Goal: Entertainment & Leisure: Consume media (video, audio)

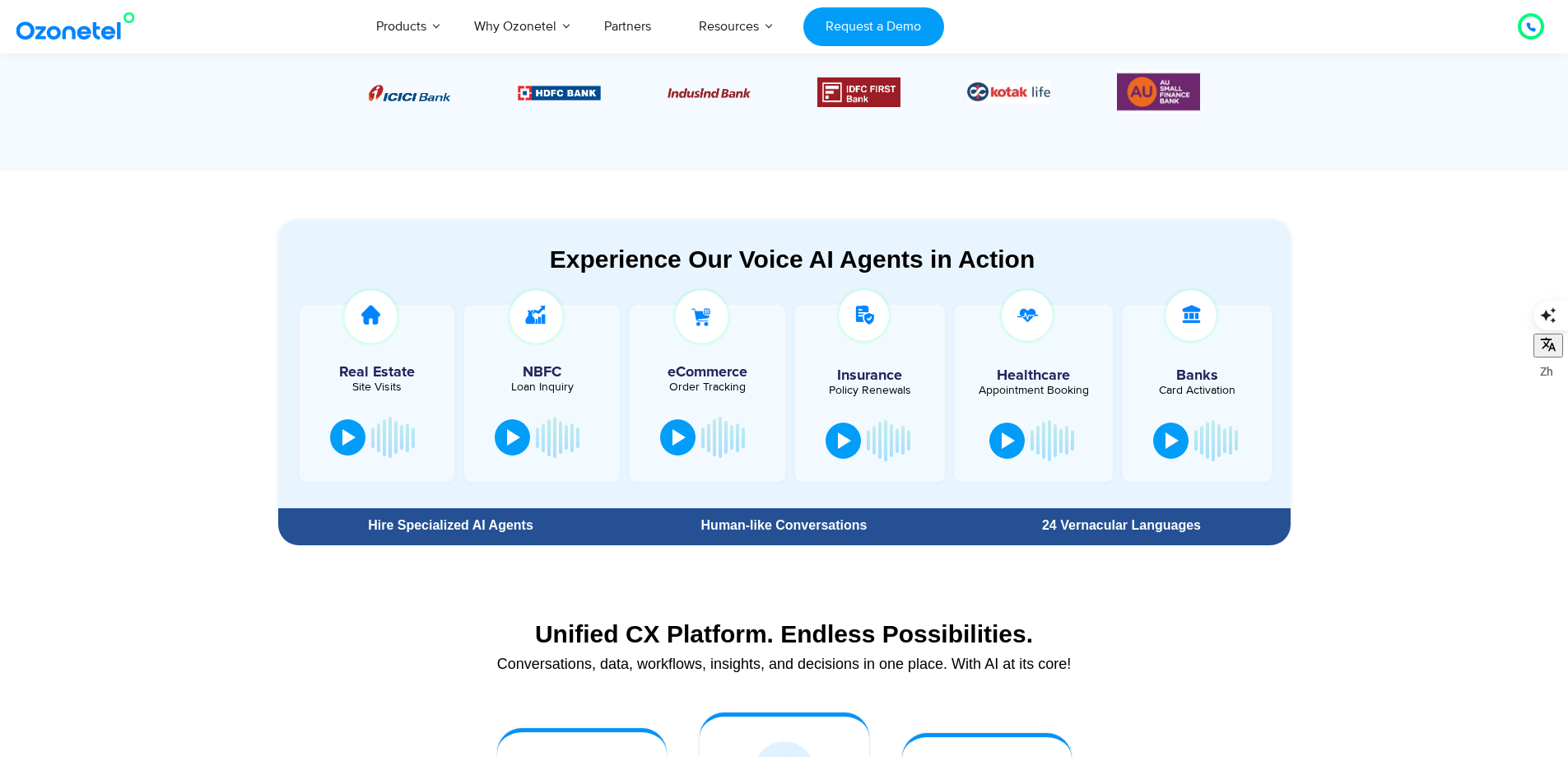
scroll to position [741, 0]
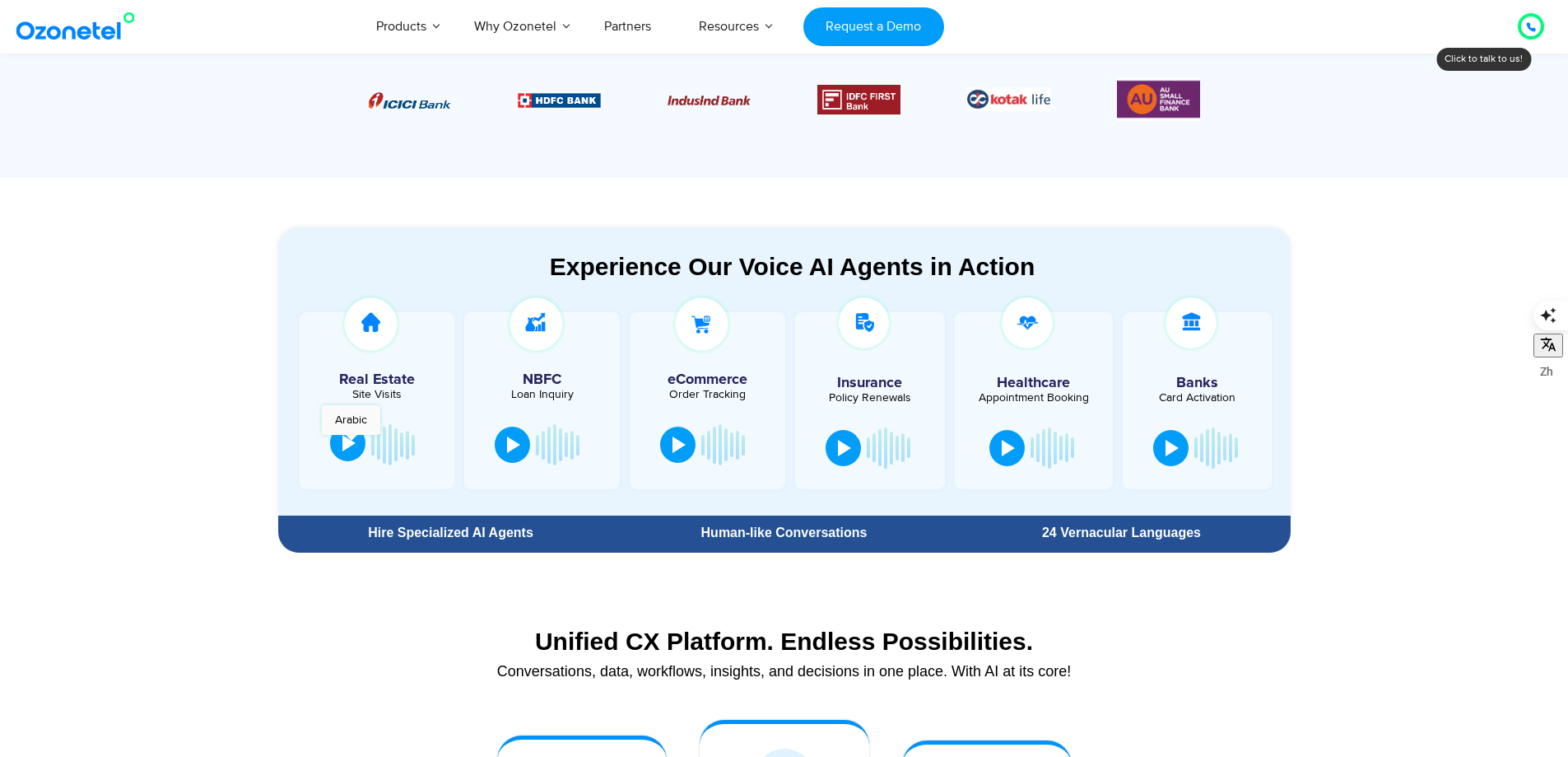
click at [350, 441] on div at bounding box center [350, 443] width 13 height 16
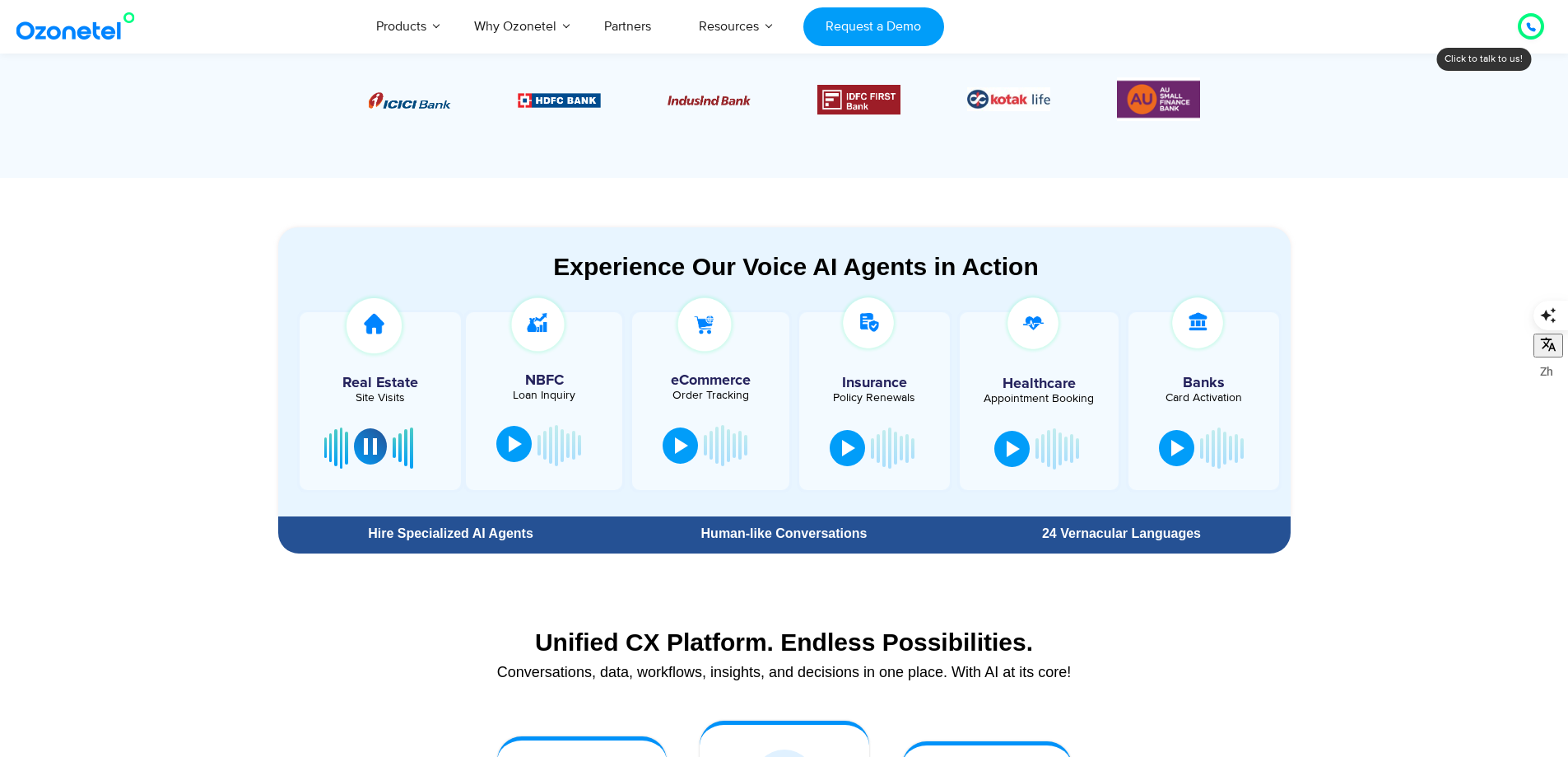
click at [518, 440] on div at bounding box center [516, 443] width 13 height 16
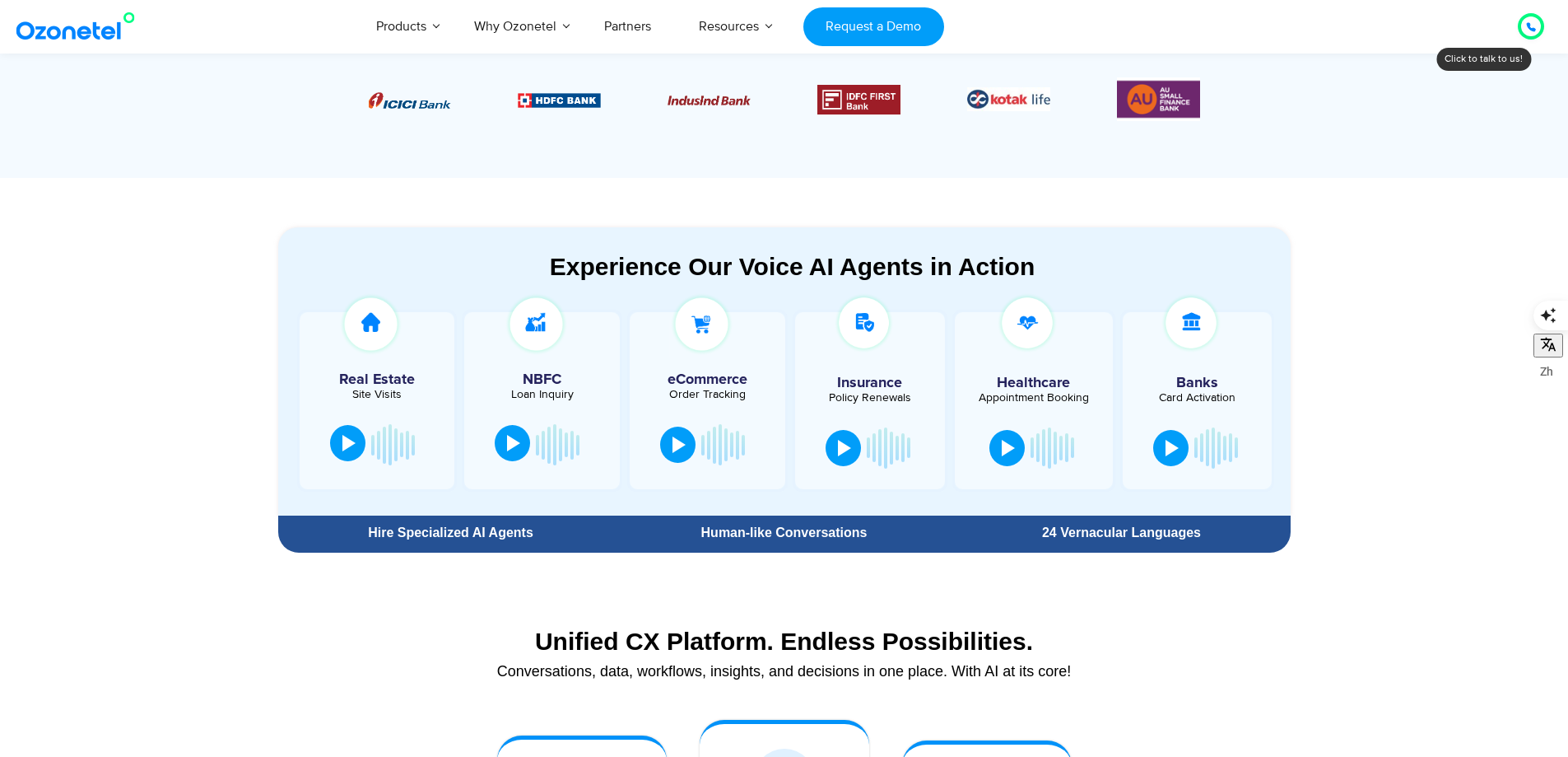
click at [510, 436] on div at bounding box center [514, 443] width 13 height 16
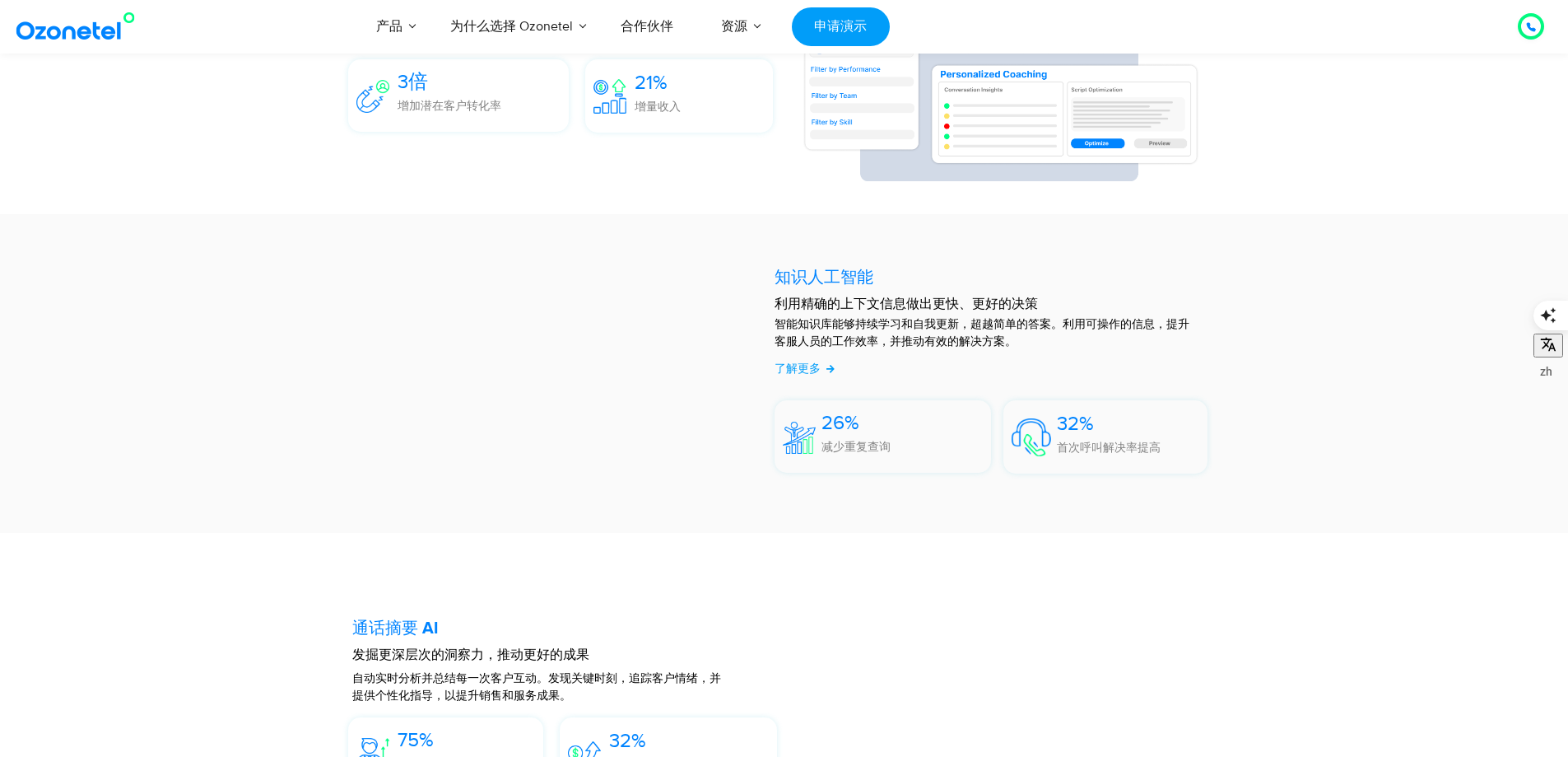
scroll to position [3293, 0]
